Goal: Task Accomplishment & Management: Manage account settings

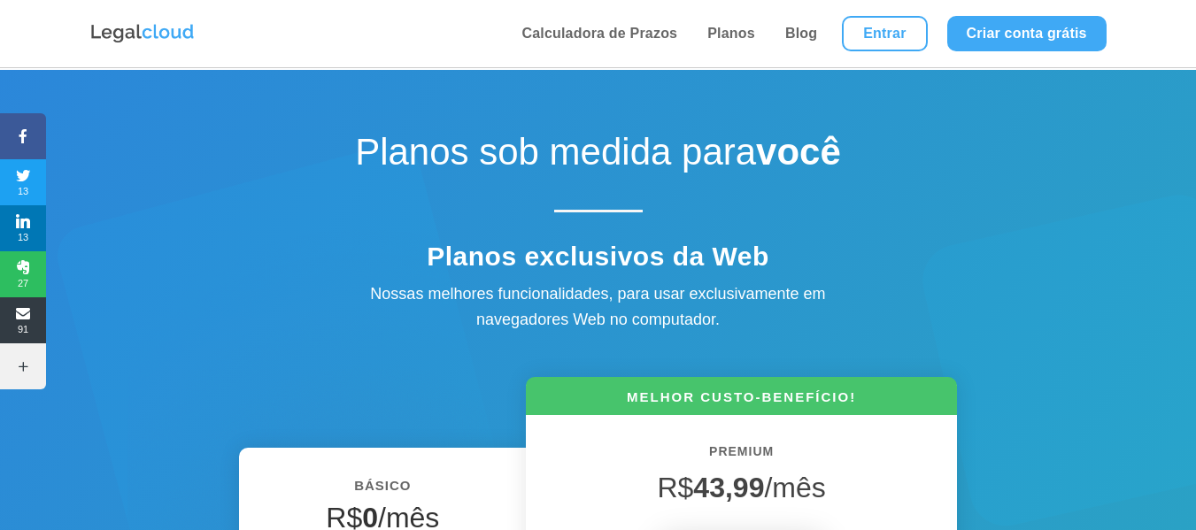
click at [867, 15] on li "Entrar" at bounding box center [884, 33] width 104 height 67
click at [904, 42] on link "Entrar" at bounding box center [884, 33] width 85 height 35
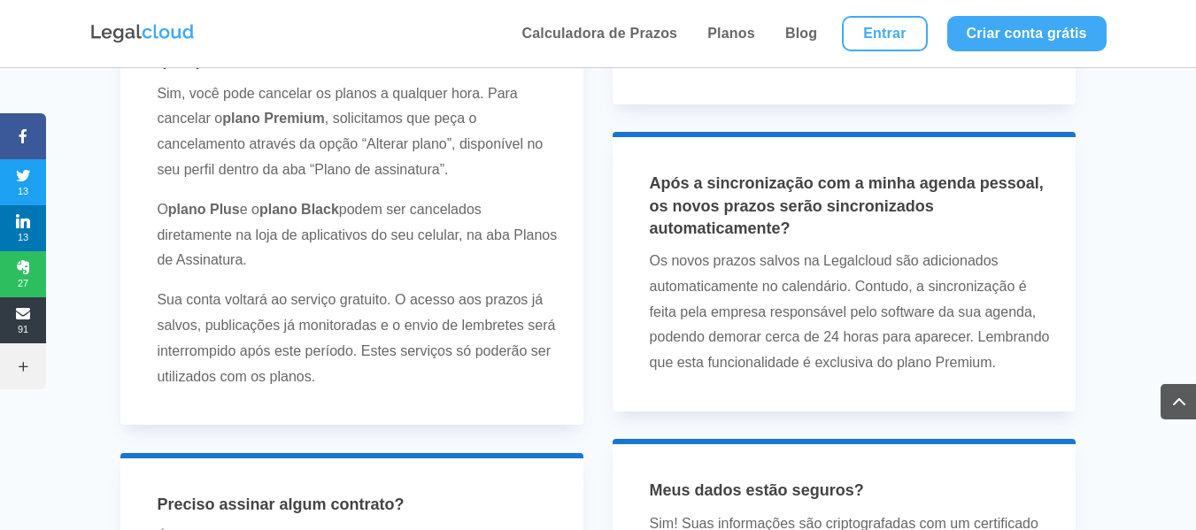
scroll to position [4963, 0]
click at [295, 385] on div "Posso cancelar os planos Premium, Plus e Black a qualquer hora? Sim, você pode …" at bounding box center [352, 207] width 464 height 438
